Goal: Information Seeking & Learning: Learn about a topic

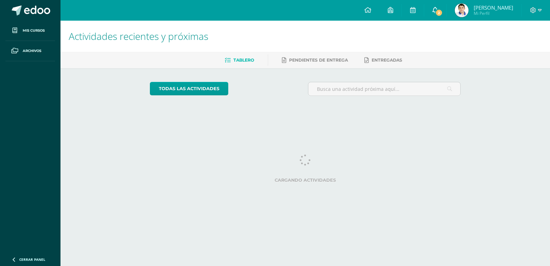
click at [435, 10] on link "2" at bounding box center [435, 10] width 22 height 21
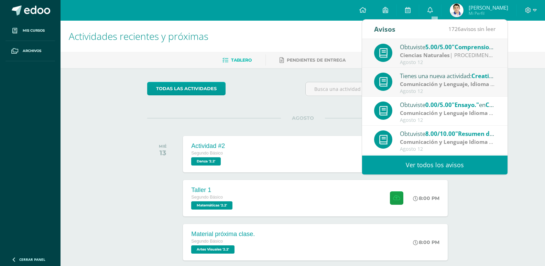
click at [418, 77] on div "Tienes una nueva actividad: Creative Mural: Religious Figure and exposition" at bounding box center [448, 75] width 96 height 9
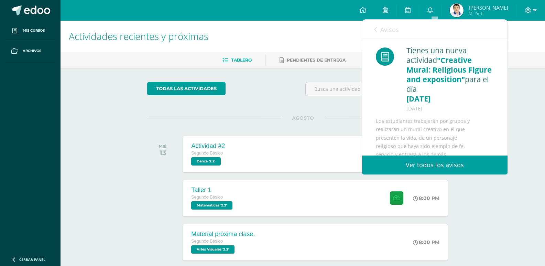
click at [387, 25] on span "Avisos" at bounding box center [389, 29] width 19 height 8
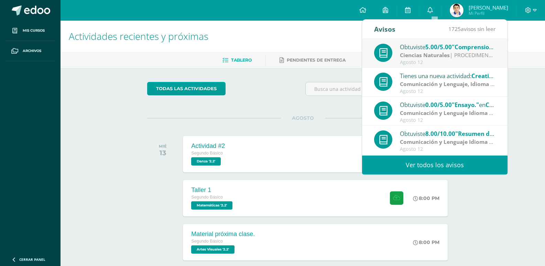
click at [438, 78] on div "Tienes una nueva actividad: Creative Mural: Religious Figure and exposition" at bounding box center [448, 75] width 96 height 9
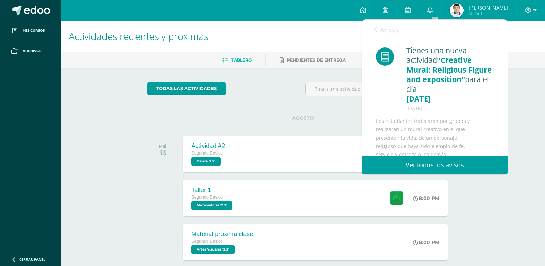
click at [386, 33] on span "Avisos" at bounding box center [389, 29] width 19 height 8
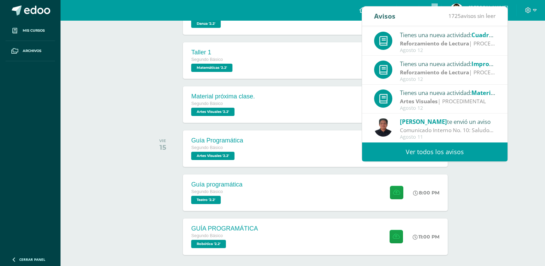
scroll to position [103, 0]
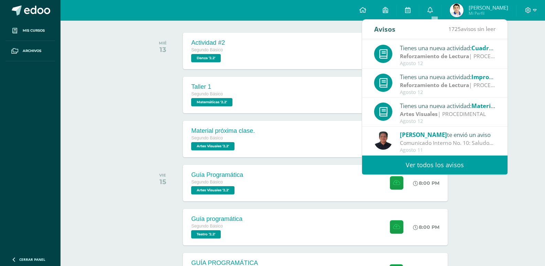
click at [415, 164] on link "Ver todos los avisos" at bounding box center [434, 164] width 145 height 19
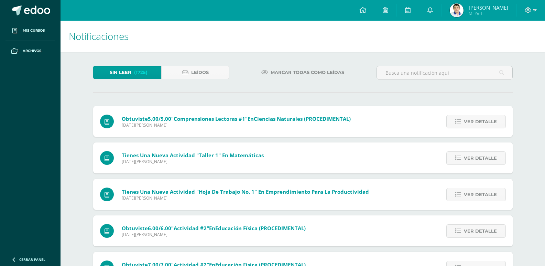
scroll to position [34, 0]
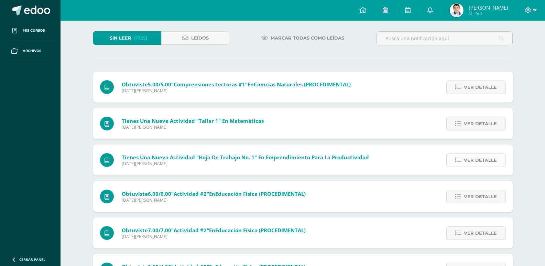
click at [485, 161] on span "Ver detalle" at bounding box center [480, 160] width 33 height 13
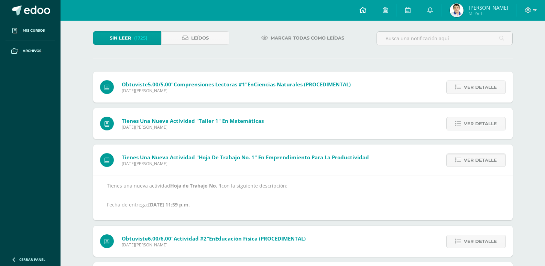
click at [365, 13] on icon at bounding box center [362, 10] width 7 height 6
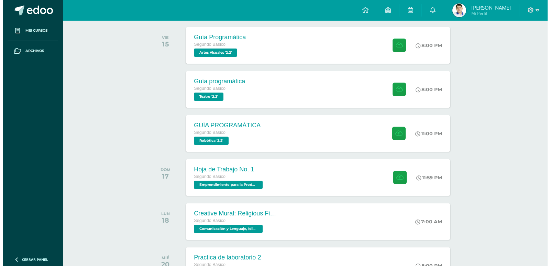
scroll to position [275, 0]
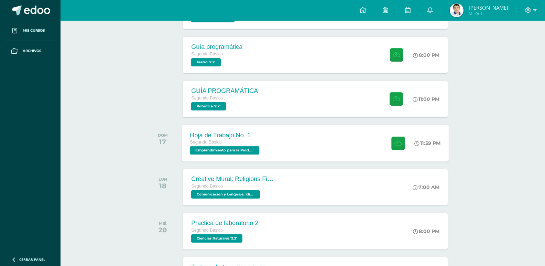
drag, startPoint x: 320, startPoint y: 140, endPoint x: 319, endPoint y: 143, distance: 3.6
click at [319, 143] on div "Hoja de Trabajo No. 1 Segundo Básico Emprendimiento para la Productividad '2.2'…" at bounding box center [315, 142] width 267 height 37
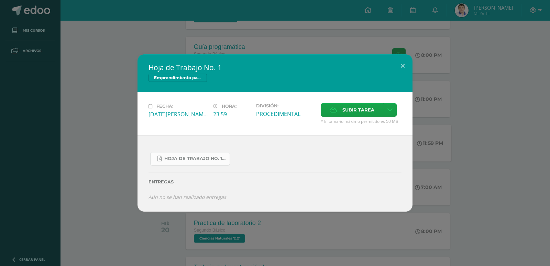
click at [201, 156] on span "Hoja de Trabajo No. 1.pdf" at bounding box center [195, 158] width 62 height 5
